Goal: Task Accomplishment & Management: Manage account settings

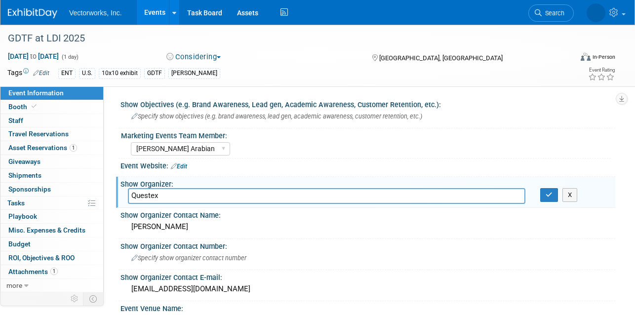
select select "[PERSON_NAME] Arabian"
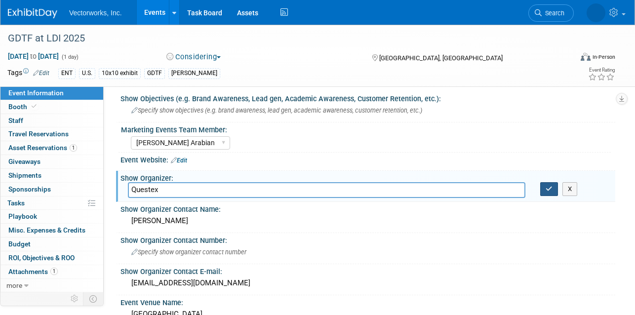
click at [547, 189] on icon "button" at bounding box center [549, 189] width 7 height 6
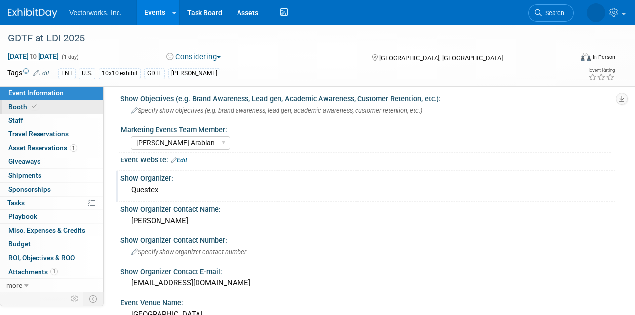
click at [12, 107] on span "Booth" at bounding box center [23, 107] width 30 height 8
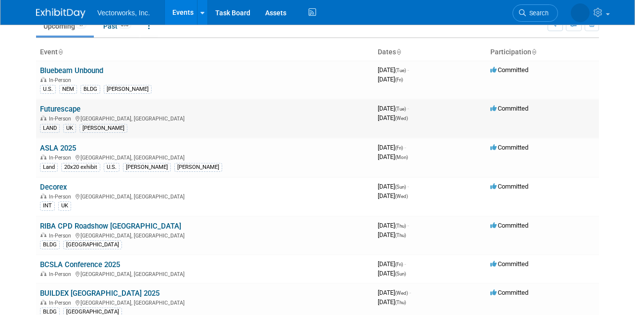
scroll to position [87, 0]
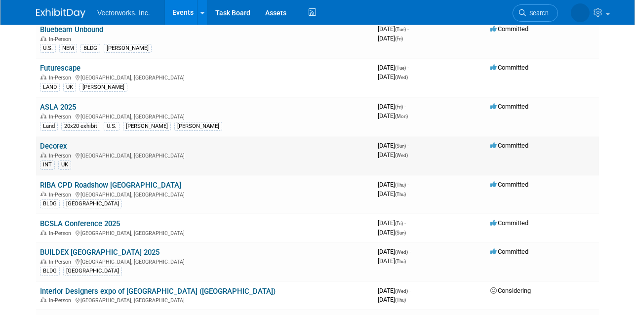
click at [68, 146] on td "Decorex In-Person London, United Kingdom INT UK" at bounding box center [205, 155] width 338 height 39
click at [59, 147] on link "Decorex" at bounding box center [53, 146] width 27 height 9
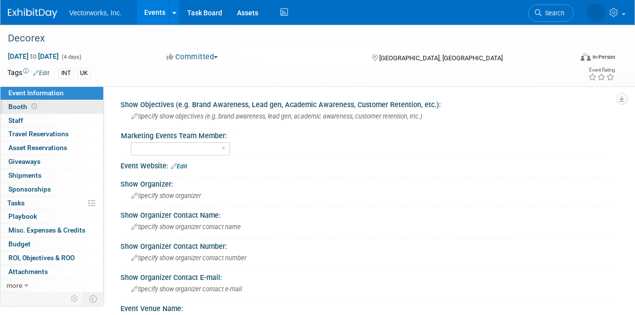
click at [33, 110] on span at bounding box center [34, 106] width 9 height 7
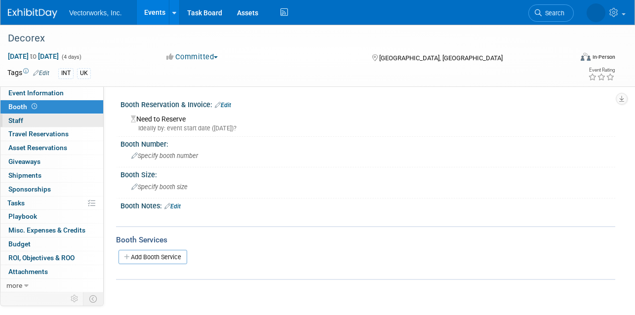
click at [12, 121] on span "Staff 0" at bounding box center [15, 121] width 15 height 8
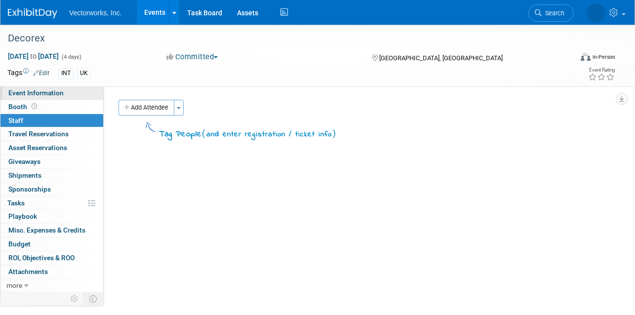
click at [20, 89] on span "Event Information" at bounding box center [35, 93] width 55 height 8
